Goal: Task Accomplishment & Management: Use online tool/utility

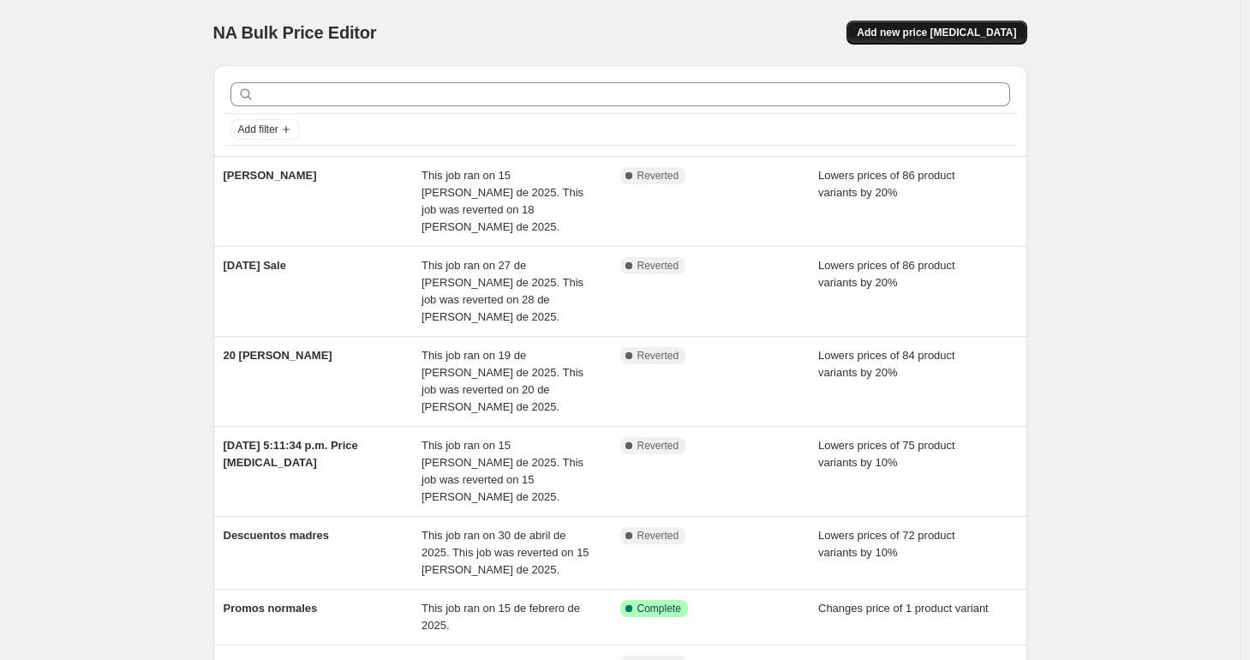
click at [897, 30] on span "Add new price [MEDICAL_DATA]" at bounding box center [936, 33] width 159 height 14
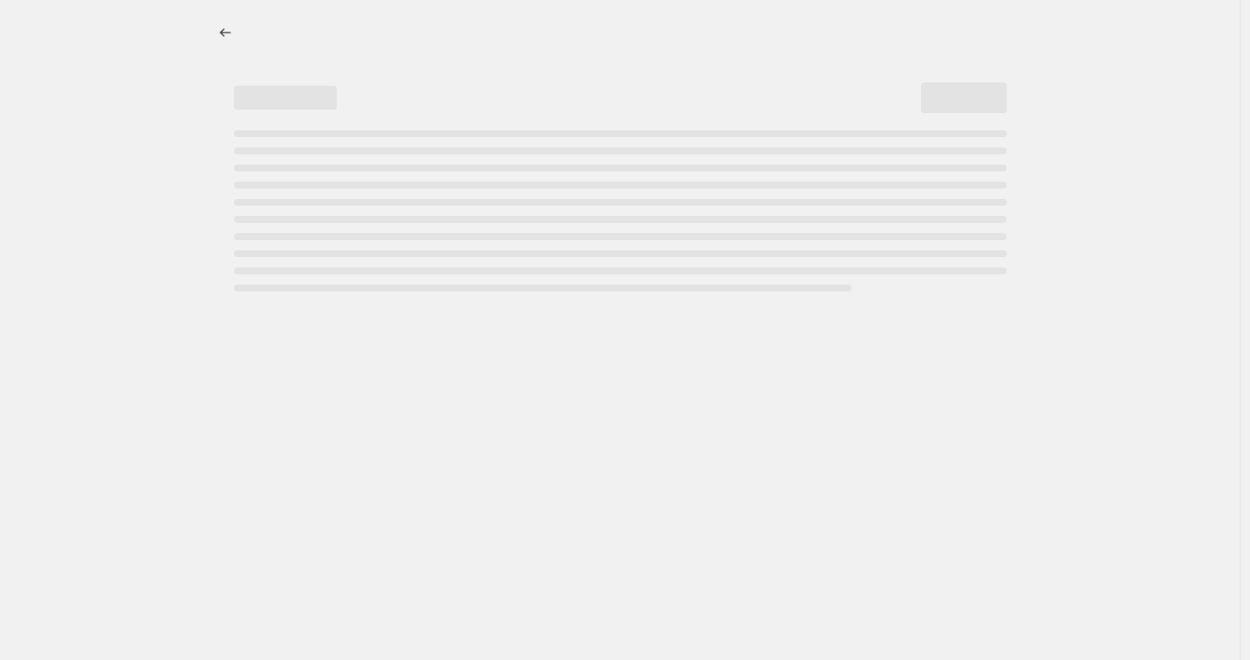
select select "percentage"
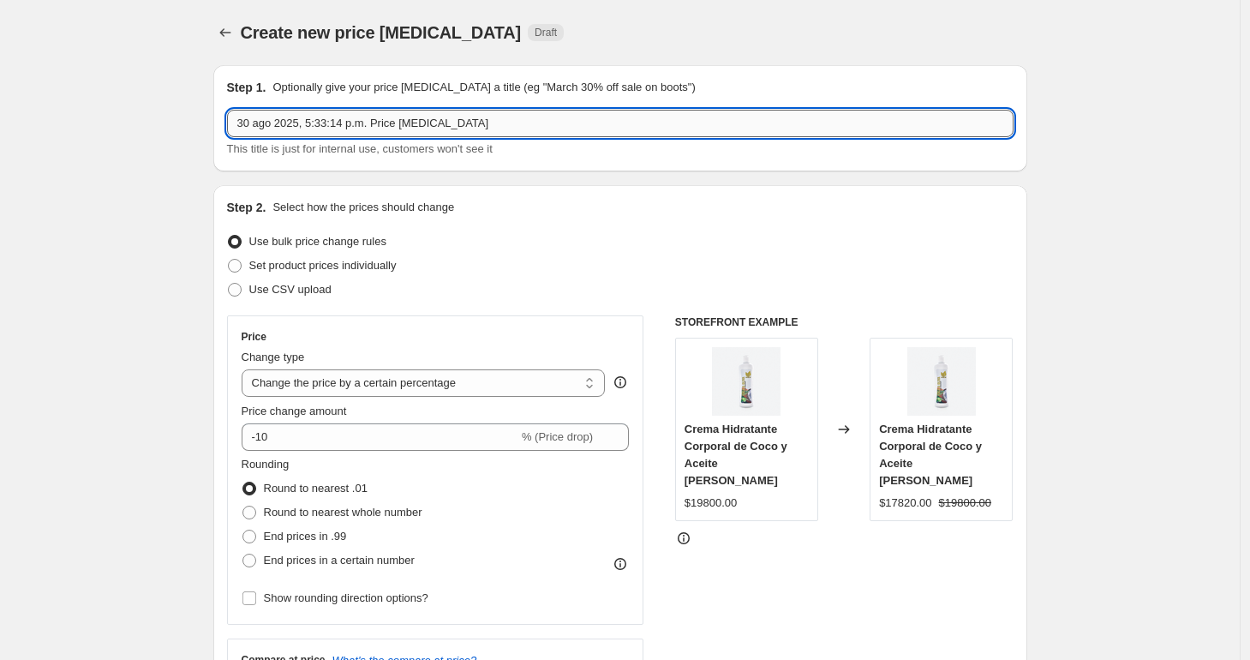
click at [310, 117] on input "30 ago 2025, 5:33:14 p.m. Price [MEDICAL_DATA]" at bounding box center [620, 123] width 787 height 27
drag, startPoint x: 538, startPoint y: 122, endPoint x: 166, endPoint y: 86, distance: 373.6
type input "promo urgente"
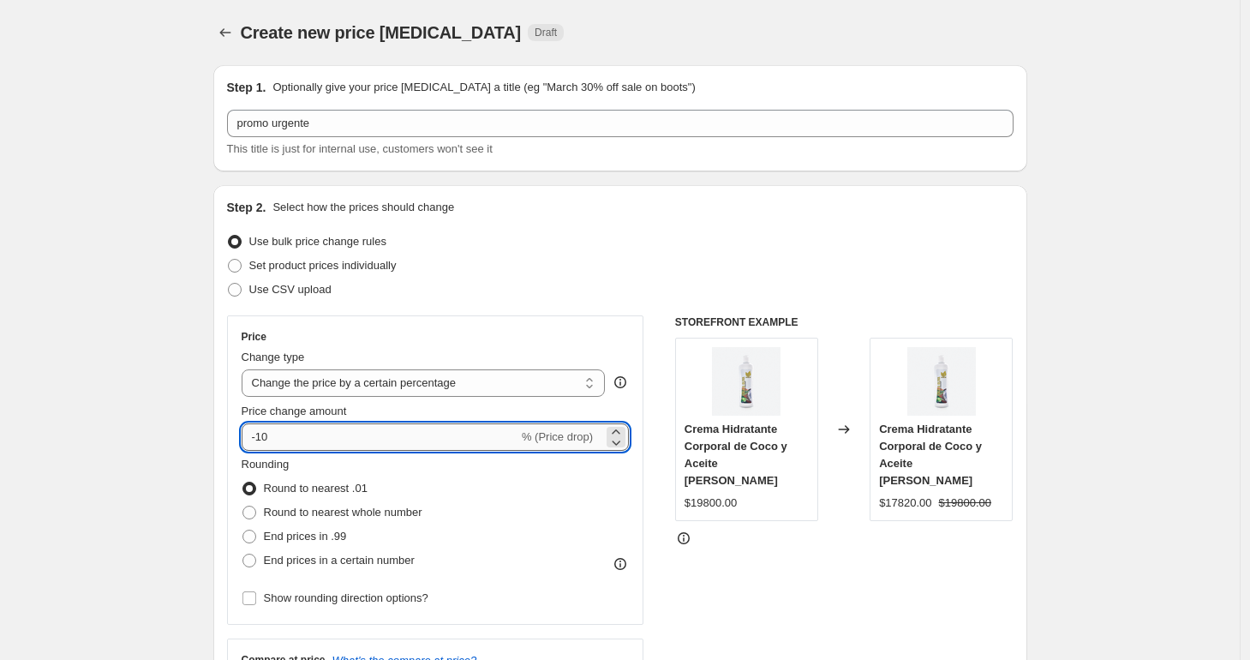
drag, startPoint x: 295, startPoint y: 440, endPoint x: 262, endPoint y: 435, distance: 33.0
click at [262, 435] on input "-10" at bounding box center [380, 436] width 277 height 27
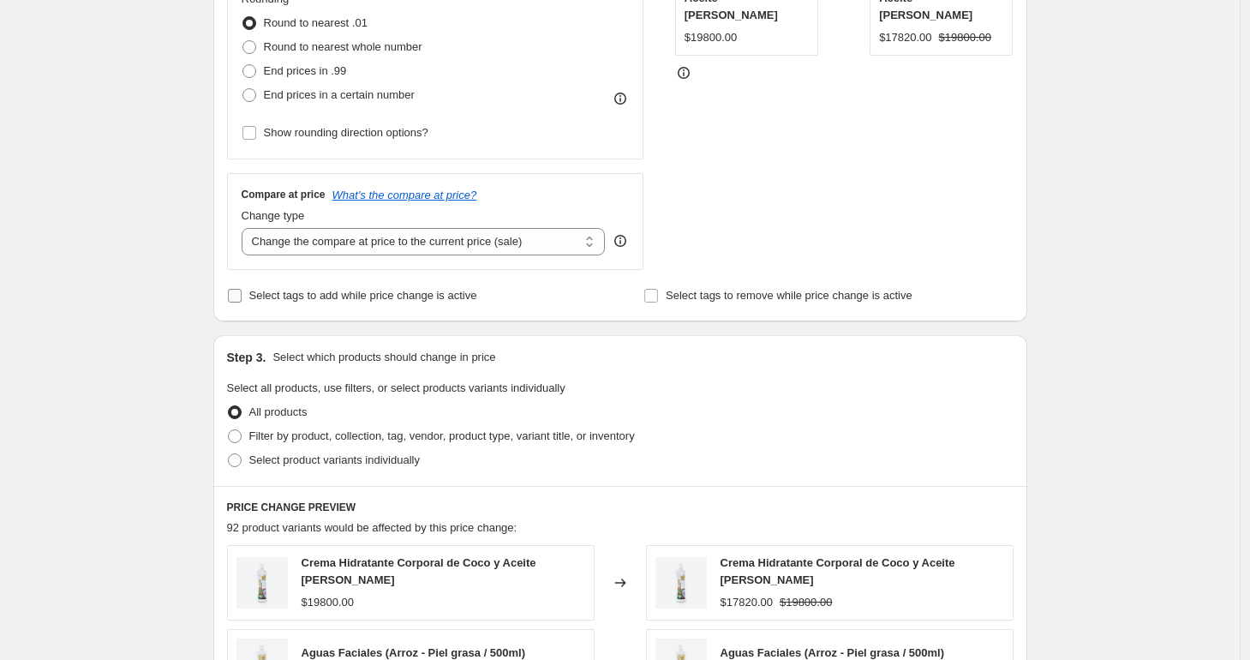
scroll to position [489, 0]
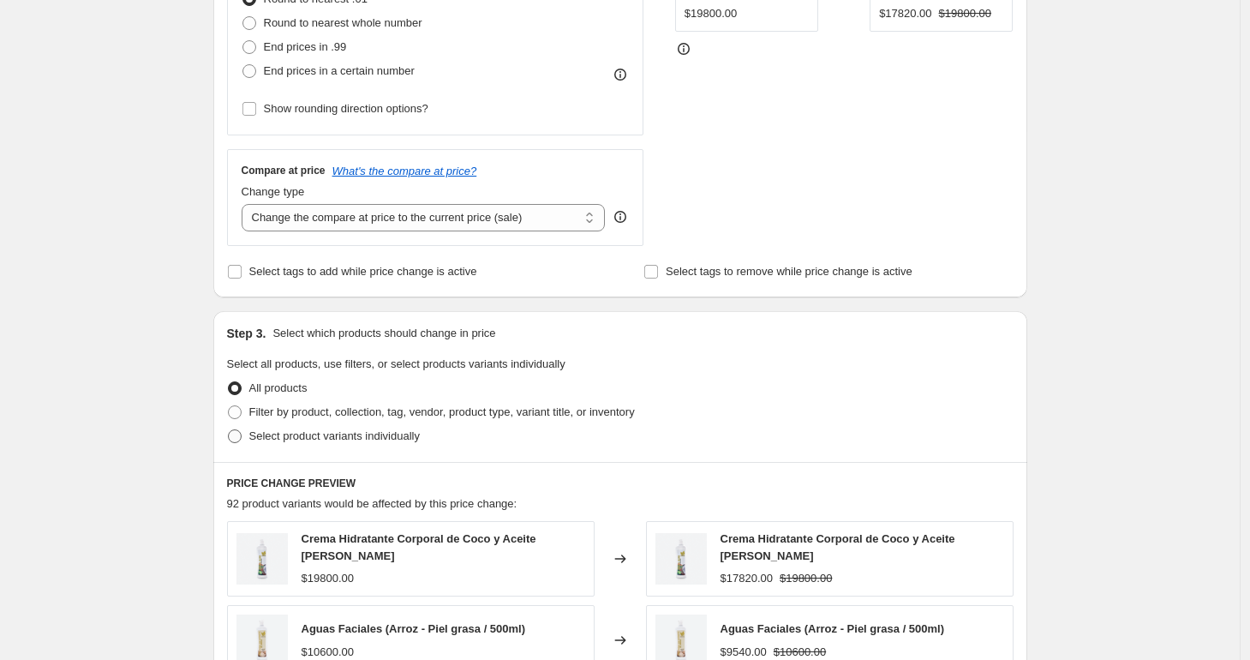
type input "-20"
click at [242, 439] on span at bounding box center [234, 435] width 15 height 15
click at [229, 430] on input "Select product variants individually" at bounding box center [228, 429] width 1 height 1
radio input "true"
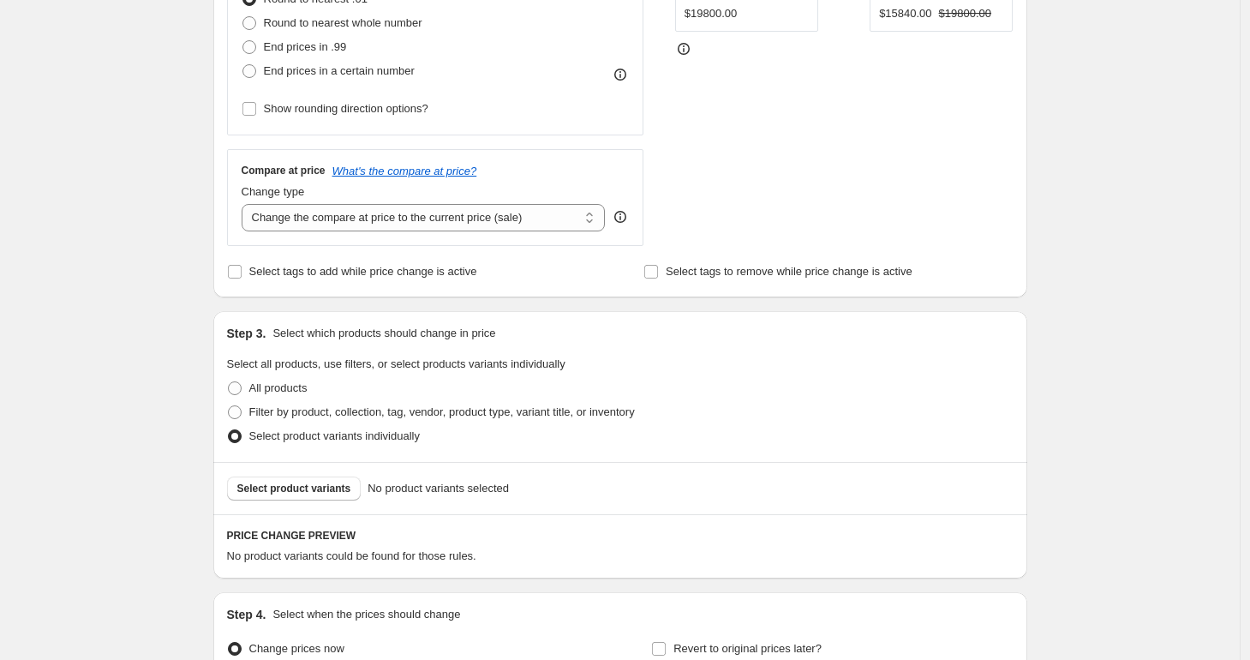
scroll to position [673, 0]
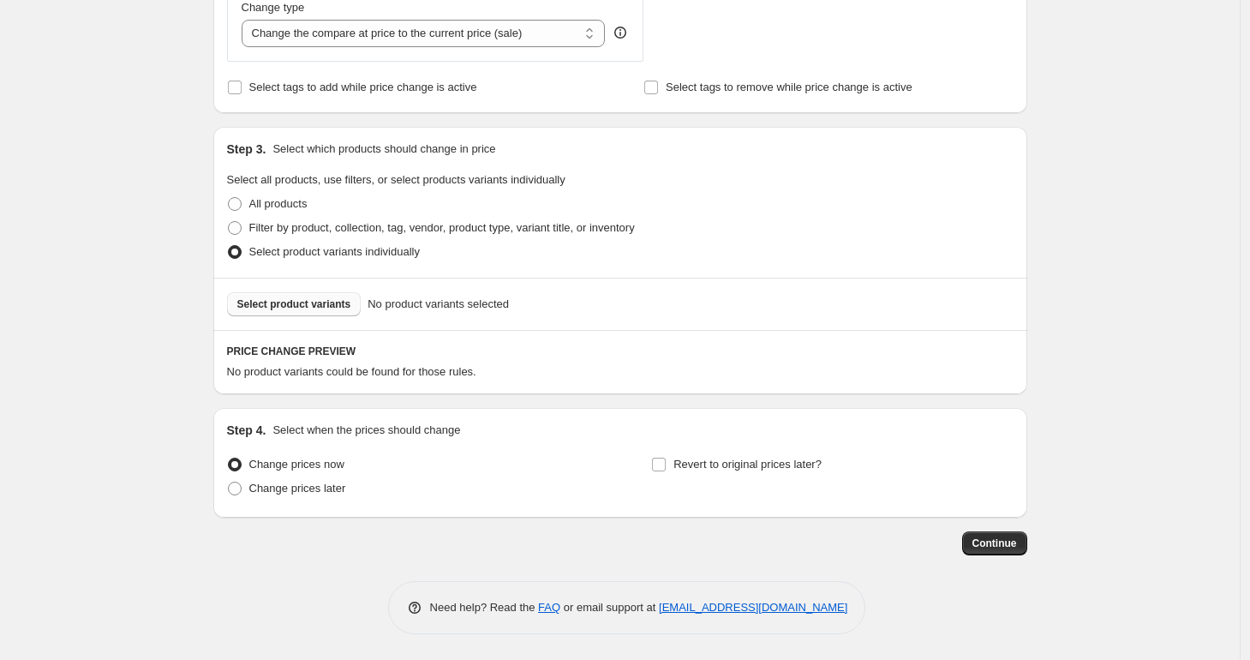
click at [262, 292] on button "Select product variants" at bounding box center [294, 304] width 135 height 24
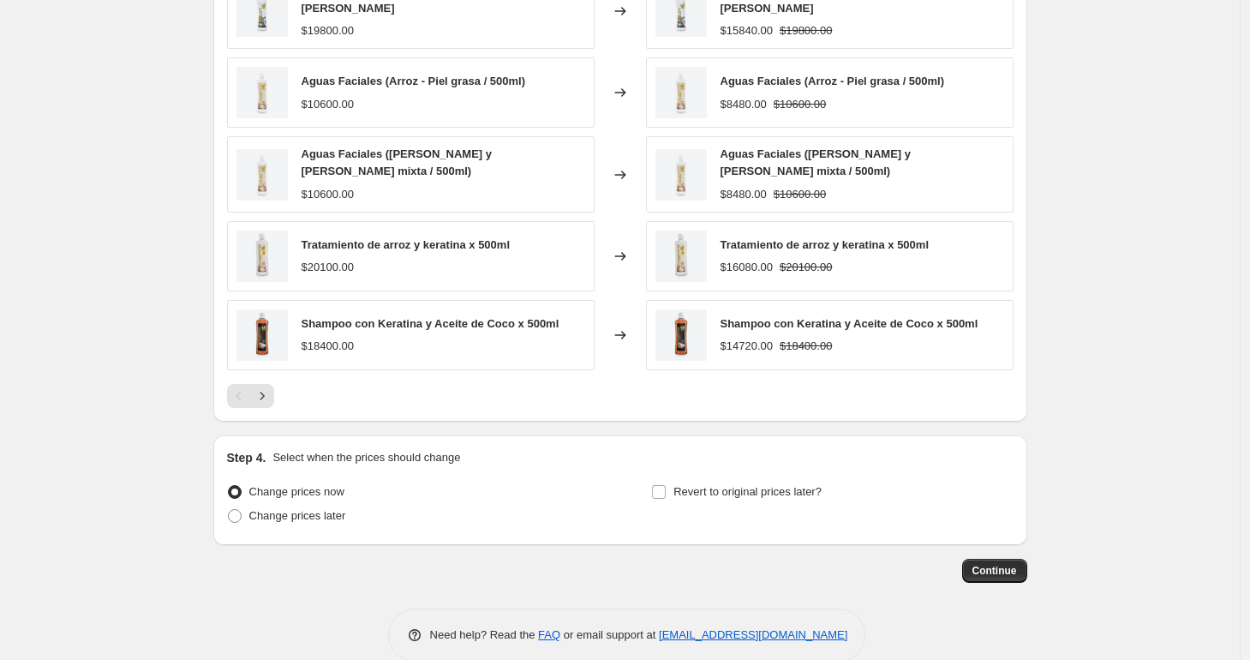
scroll to position [1116, 0]
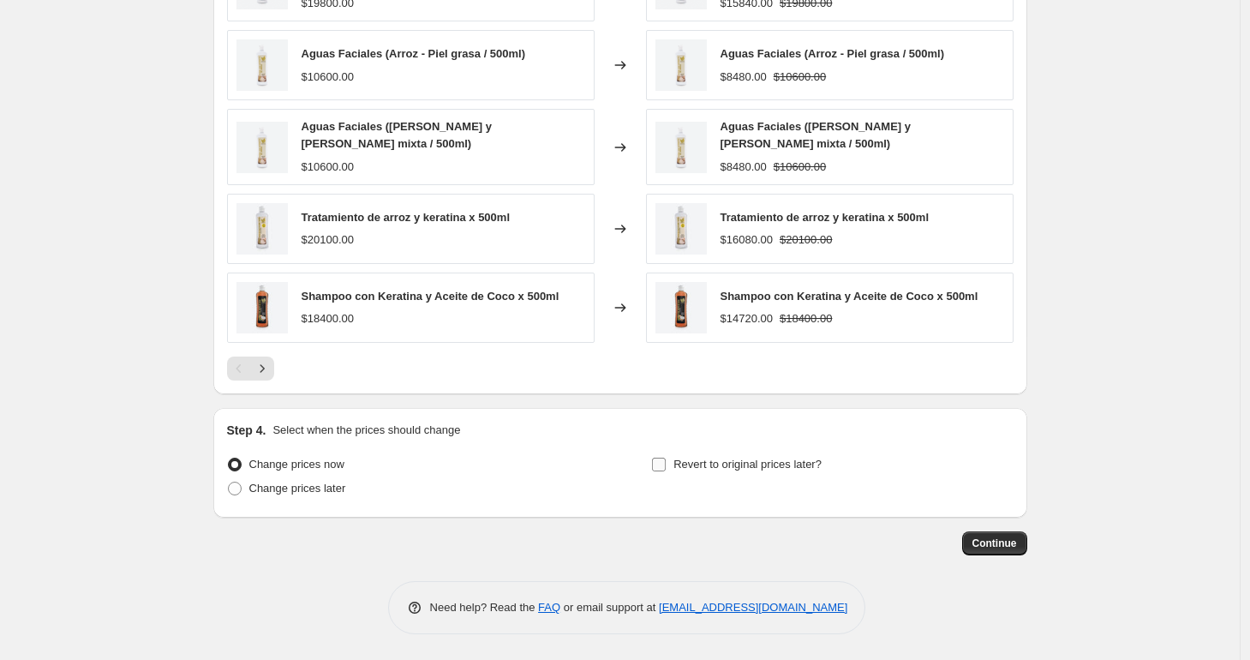
click at [662, 464] on input "Revert to original prices later?" at bounding box center [659, 465] width 14 height 14
checkbox input "true"
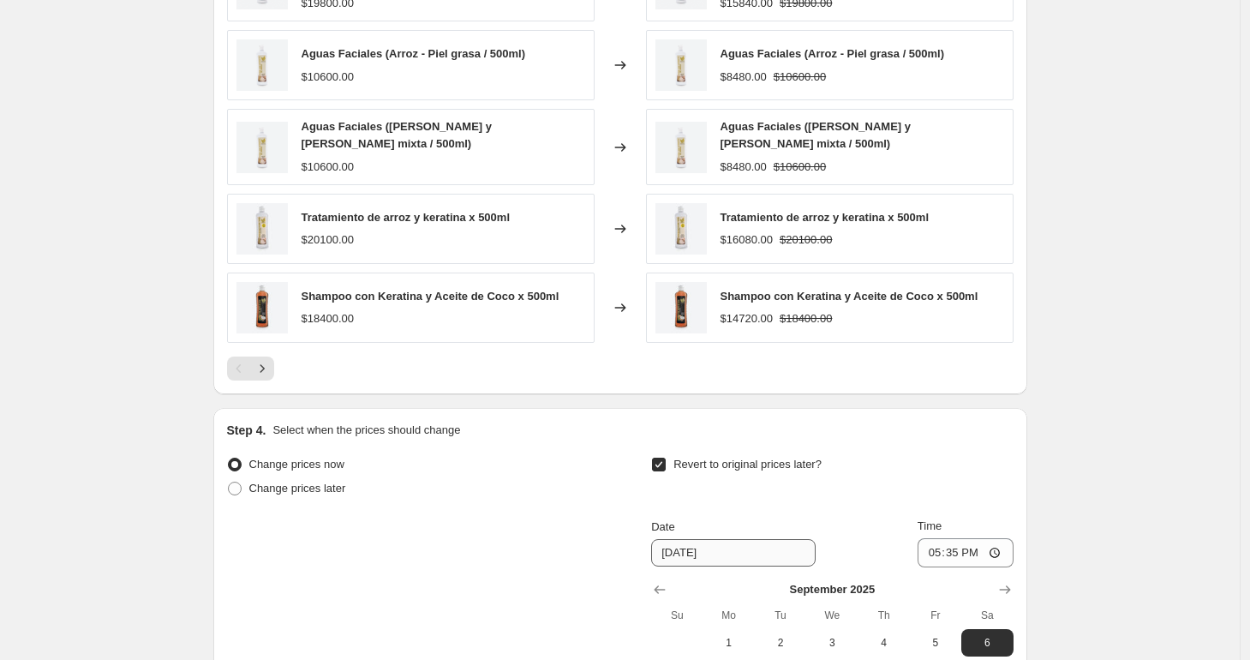
scroll to position [1274, 0]
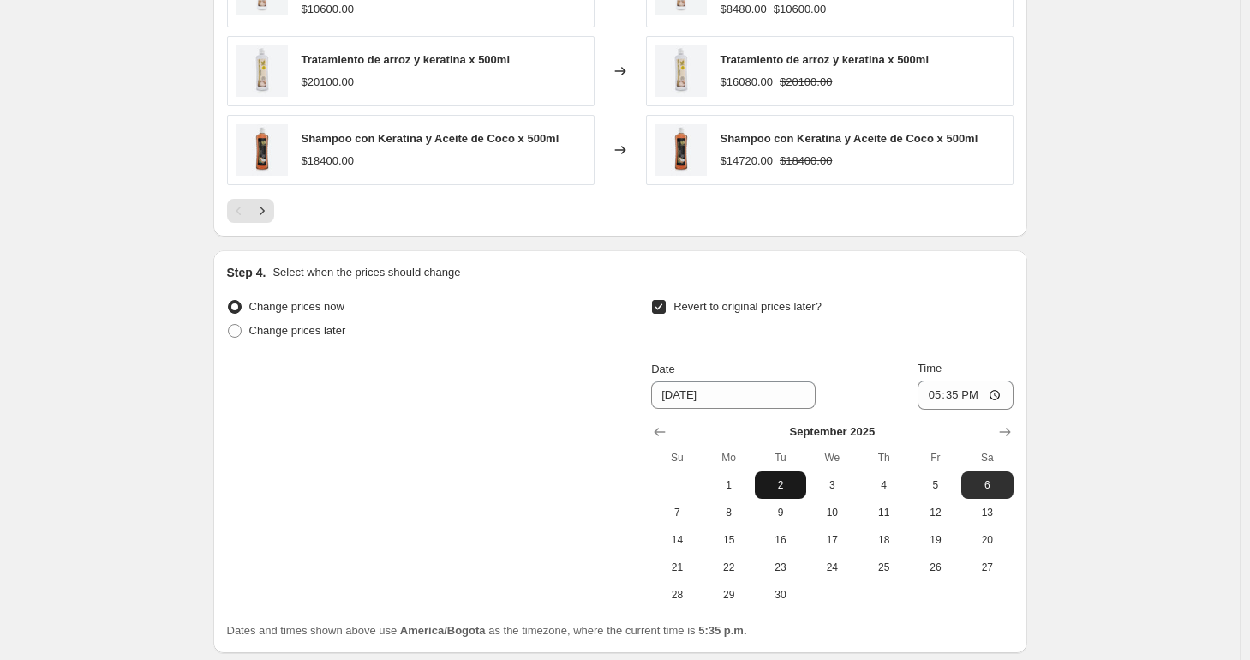
click at [790, 487] on span "2" at bounding box center [781, 485] width 38 height 14
click at [744, 488] on span "1" at bounding box center [729, 485] width 38 height 14
type input "[DATE]"
click at [931, 393] on input "17:35" at bounding box center [966, 394] width 96 height 29
type input "23:59"
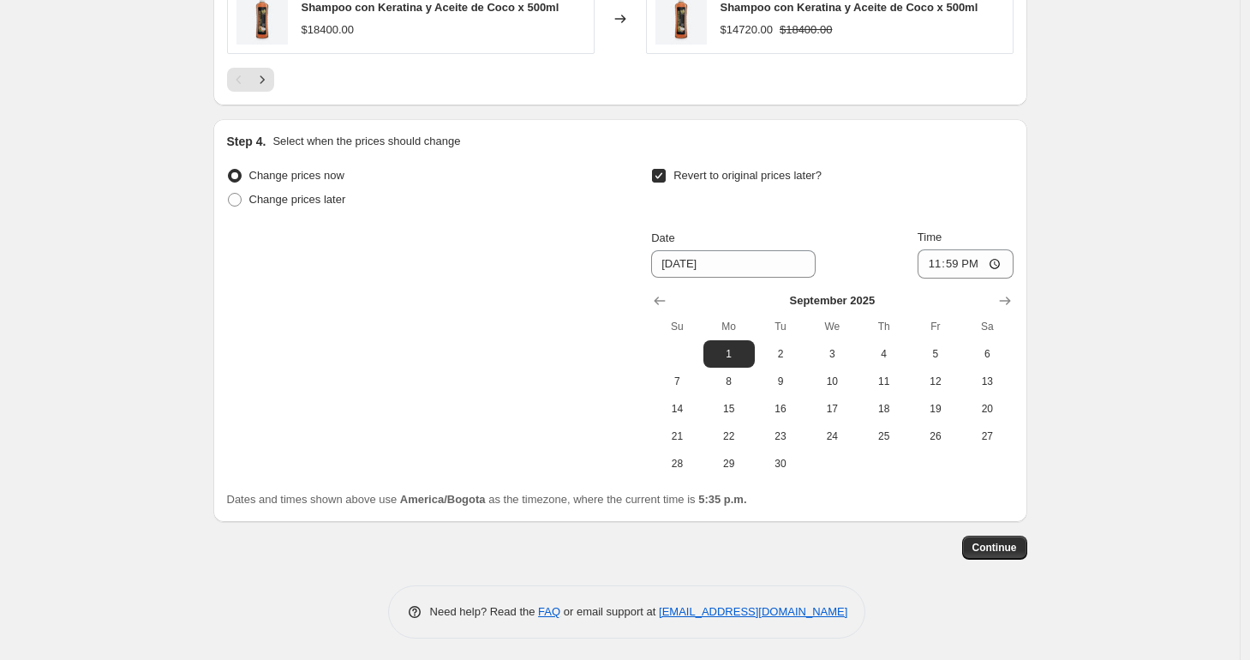
scroll to position [1409, 0]
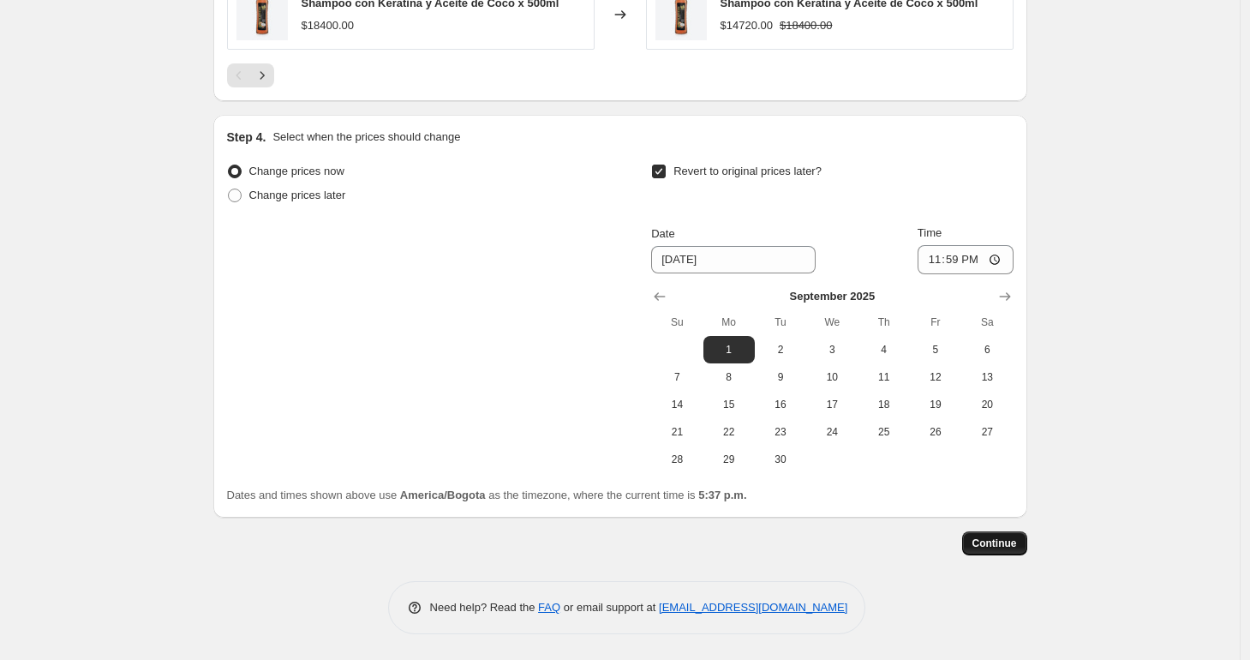
click at [998, 545] on span "Continue" at bounding box center [994, 543] width 45 height 14
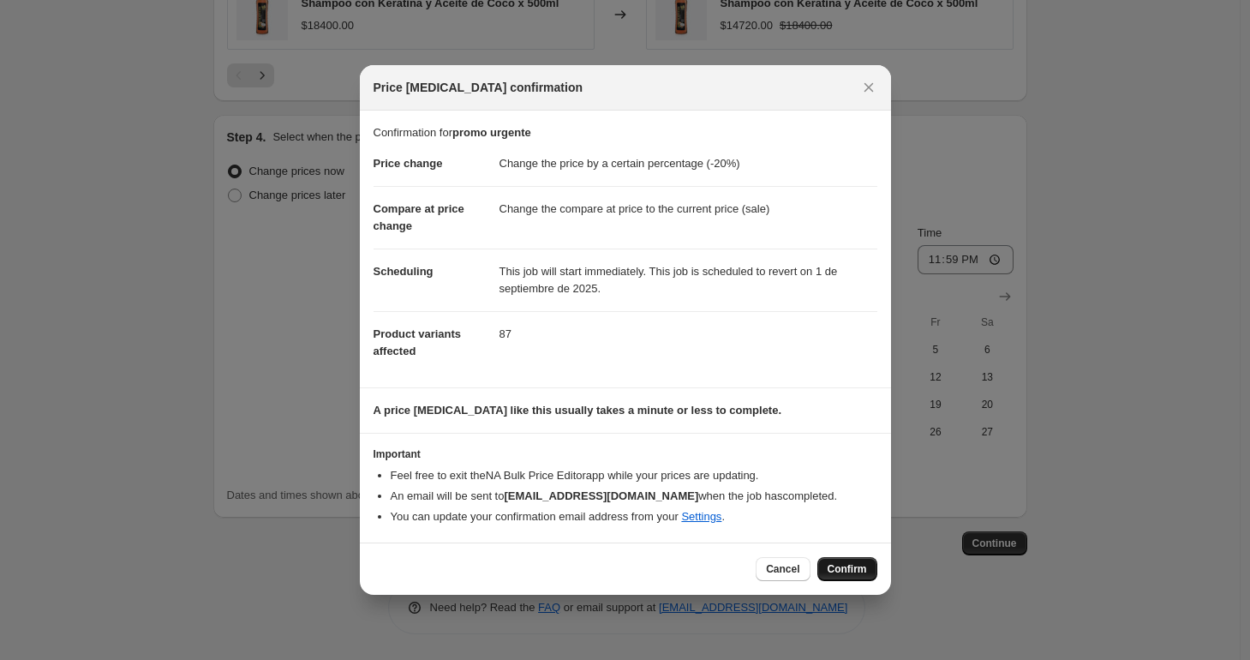
click at [862, 574] on span "Confirm" at bounding box center [847, 569] width 39 height 14
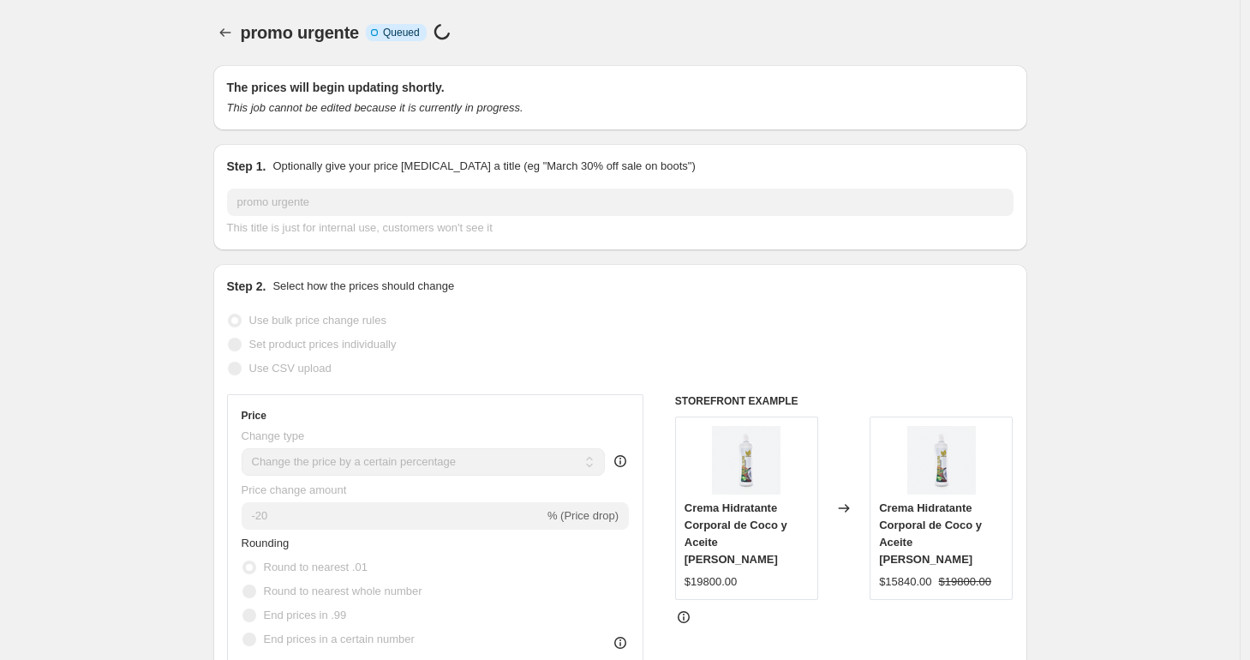
scroll to position [1409, 0]
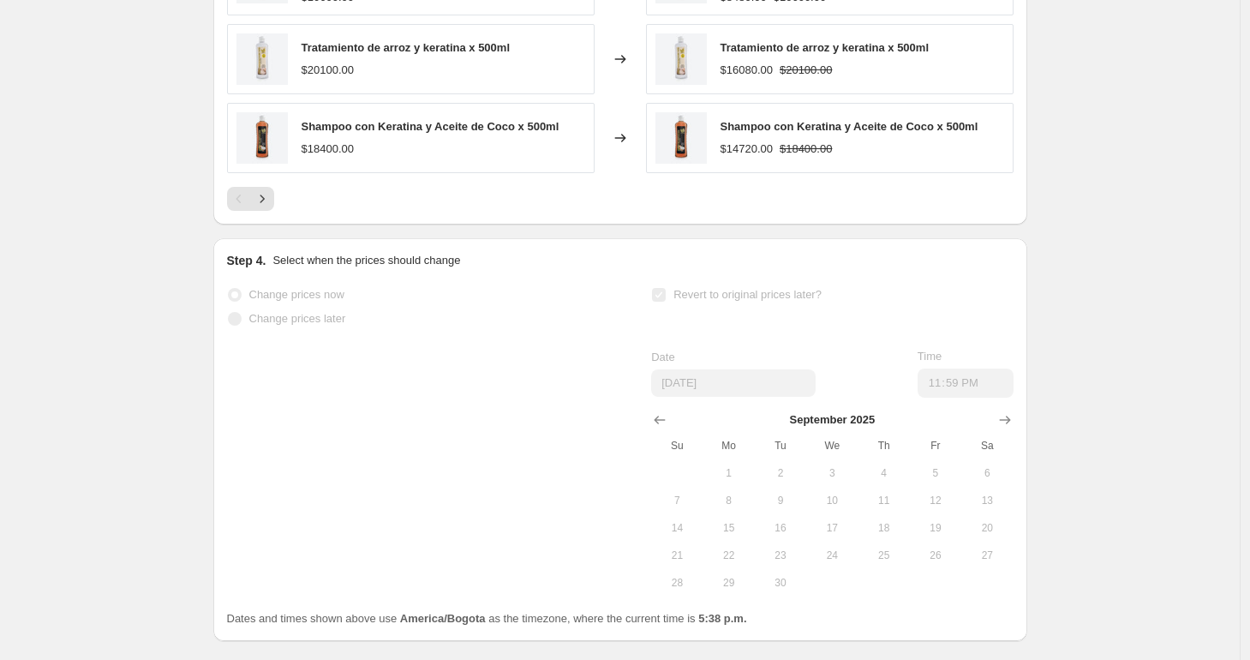
select select "percentage"
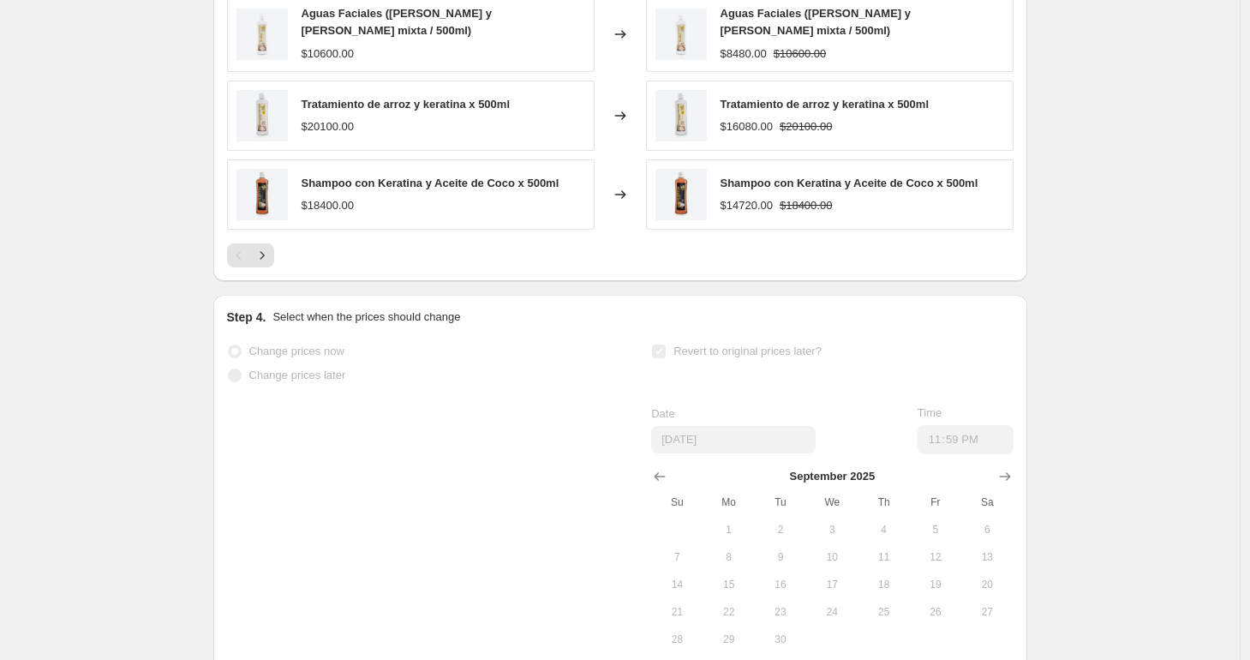
scroll to position [0, 0]
